Goal: Complete application form

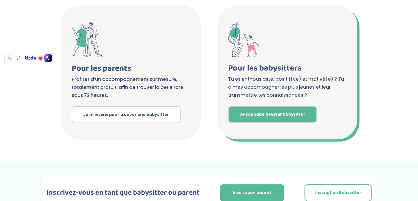
click at [273, 115] on div "Inscription Nous créons la solution de garde d’enfants pour tous, que vous en a…" at bounding box center [209, 38] width 418 height 248
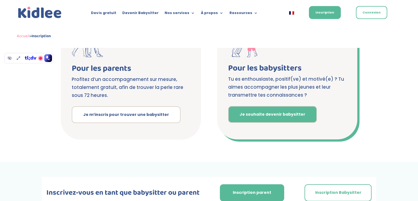
scroll to position [173, 0]
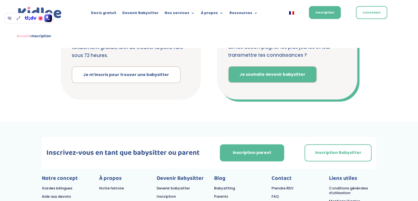
click at [265, 74] on link "Je souhaite devenir babysitter" at bounding box center [272, 74] width 89 height 17
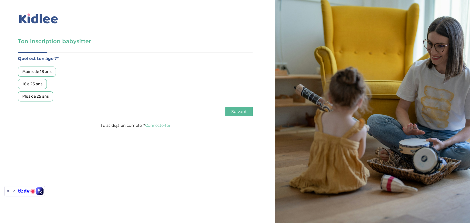
click at [29, 84] on div "18 à 25 ans" at bounding box center [32, 84] width 29 height 10
click at [234, 112] on span "Suivant" at bounding box center [238, 111] width 15 height 5
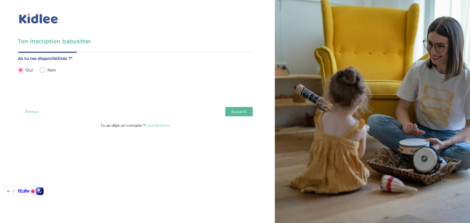
click at [21, 69] on input "radio" at bounding box center [21, 70] width 6 height 6
click at [247, 115] on button "Suivant" at bounding box center [239, 111] width 28 height 9
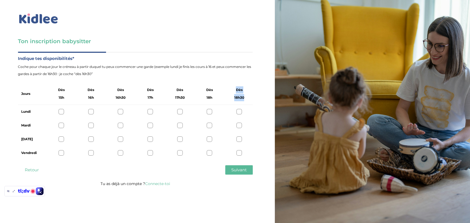
drag, startPoint x: 233, startPoint y: 88, endPoint x: 244, endPoint y: 100, distance: 16.5
click at [244, 100] on div "Dès 18h30" at bounding box center [239, 93] width 21 height 15
drag, startPoint x: 206, startPoint y: 90, endPoint x: 214, endPoint y: 100, distance: 12.5
click at [214, 100] on div "Dès 18h" at bounding box center [209, 93] width 21 height 15
drag, startPoint x: 235, startPoint y: 90, endPoint x: 245, endPoint y: 97, distance: 12.6
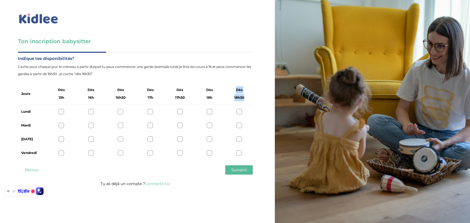
click at [245, 97] on div "Dès 18h30" at bounding box center [239, 93] width 21 height 15
click at [236, 89] on span "Dès" at bounding box center [239, 89] width 7 height 7
drag, startPoint x: 204, startPoint y: 89, endPoint x: 251, endPoint y: 99, distance: 47.8
click at [251, 99] on div "Jours Dès 15h Dès 16h Dès 16h30 Dès 17h Dès 17h30 Dès 18h Dès 18h30" at bounding box center [135, 93] width 235 height 21
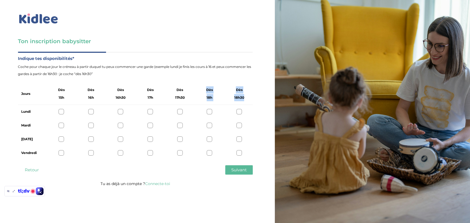
click at [251, 99] on div "Jours Dès 15h Dès 16h Dès 16h30 Dès 17h Dès 17h30 Dès 18h Dès 18h30" at bounding box center [135, 93] width 235 height 21
drag, startPoint x: 206, startPoint y: 91, endPoint x: 216, endPoint y: 98, distance: 12.1
click at [216, 98] on div "Dès 18h" at bounding box center [209, 93] width 21 height 15
click at [221, 82] on div "Indique tes disponibilités* Coche pour chaque jour le créneau à partir duquel t…" at bounding box center [135, 107] width 235 height 105
drag, startPoint x: 204, startPoint y: 89, endPoint x: 213, endPoint y: 102, distance: 15.5
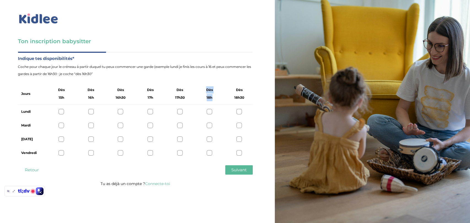
click at [213, 102] on div "Jours Dès 15h Dès 16h Dès 16h30 Dès 17h Dès 17h30 Dès 18h Dès 18h30" at bounding box center [135, 93] width 235 height 21
click at [210, 111] on div at bounding box center [210, 112] width 6 height 6
click at [210, 111] on icon at bounding box center [209, 112] width 4 height 4
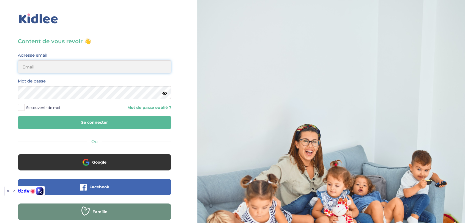
type input "[EMAIL_ADDRESS][DOMAIN_NAME]"
click at [80, 124] on button "Se connecter" at bounding box center [94, 122] width 153 height 13
